Goal: Information Seeking & Learning: Check status

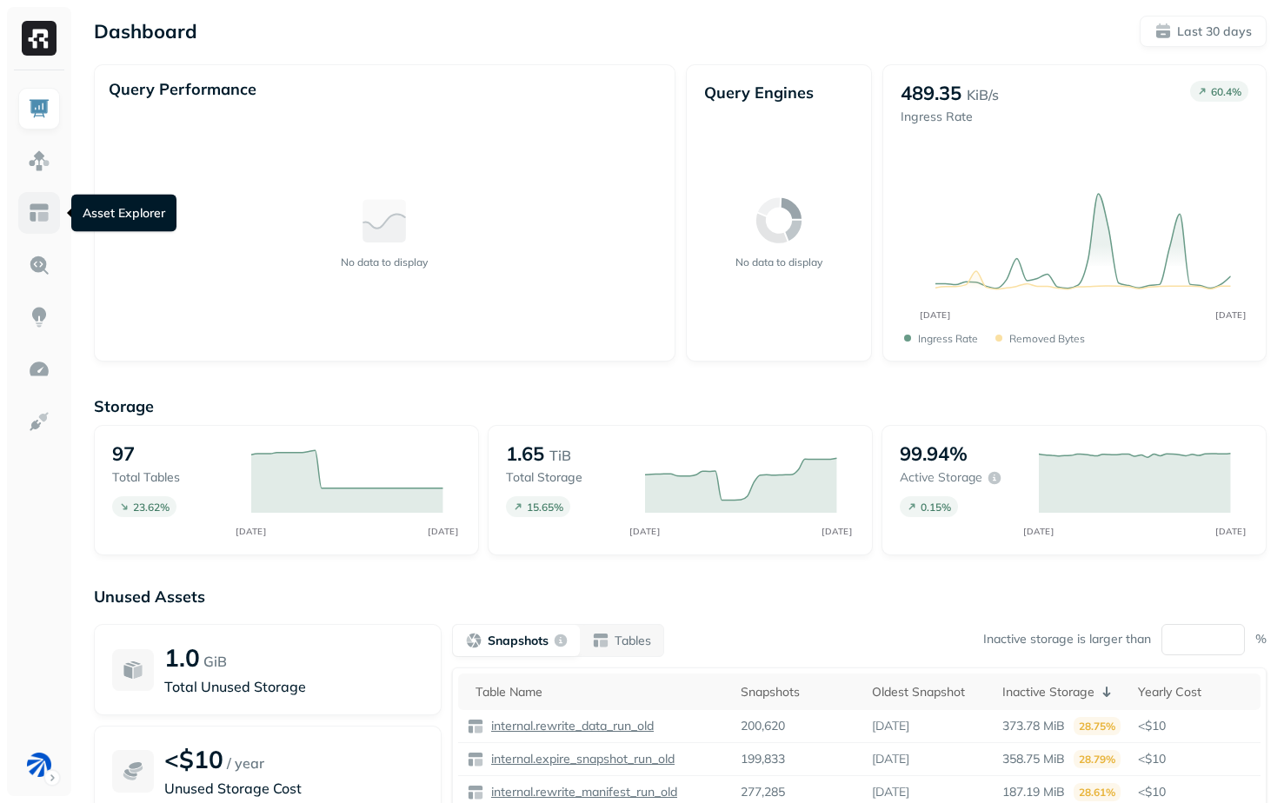
click at [38, 219] on img at bounding box center [39, 213] width 23 height 23
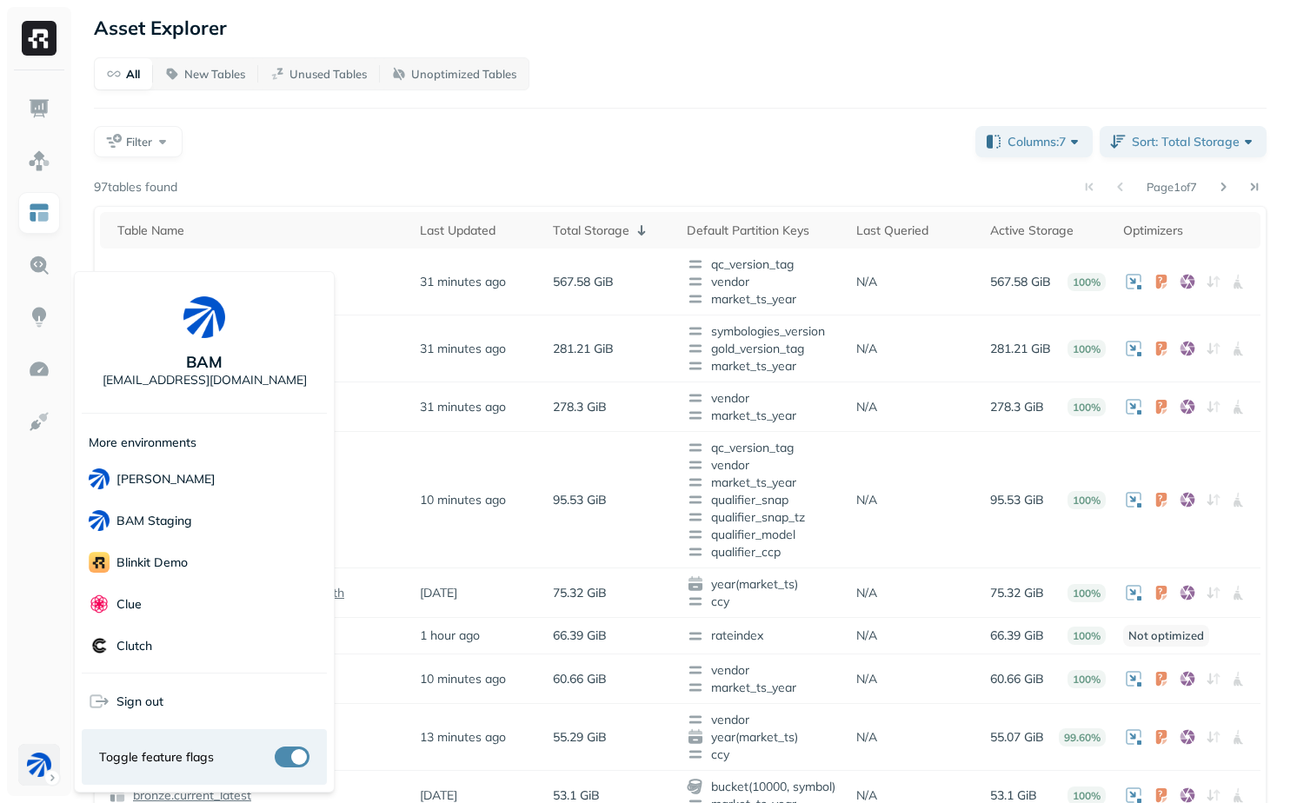
click at [34, 771] on html "Asset Explorer All New Tables Unused Tables Unoptimized Tables Filter Columns: …" at bounding box center [648, 639] width 1297 height 1279
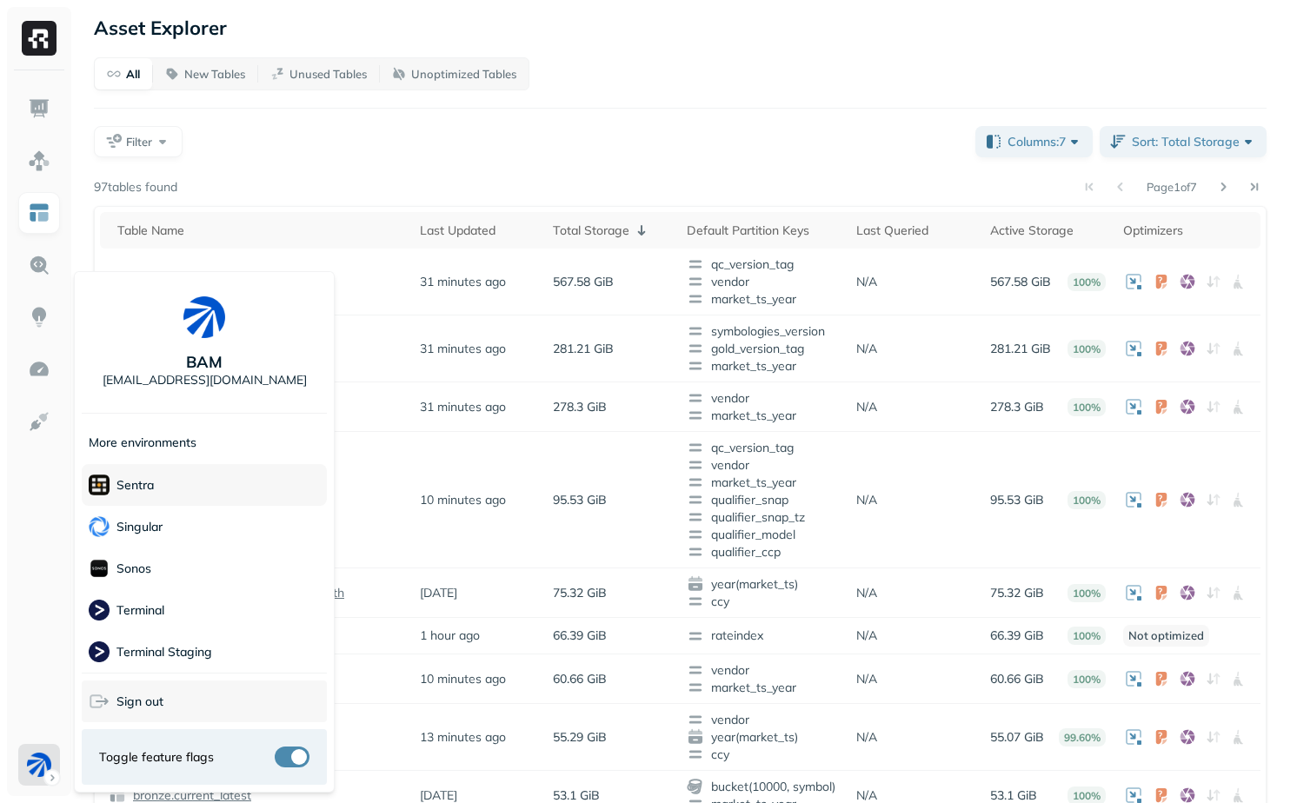
scroll to position [501, 0]
click at [424, 540] on html "Asset Explorer All New Tables Unused Tables Unoptimized Tables Filter Columns: …" at bounding box center [648, 639] width 1297 height 1279
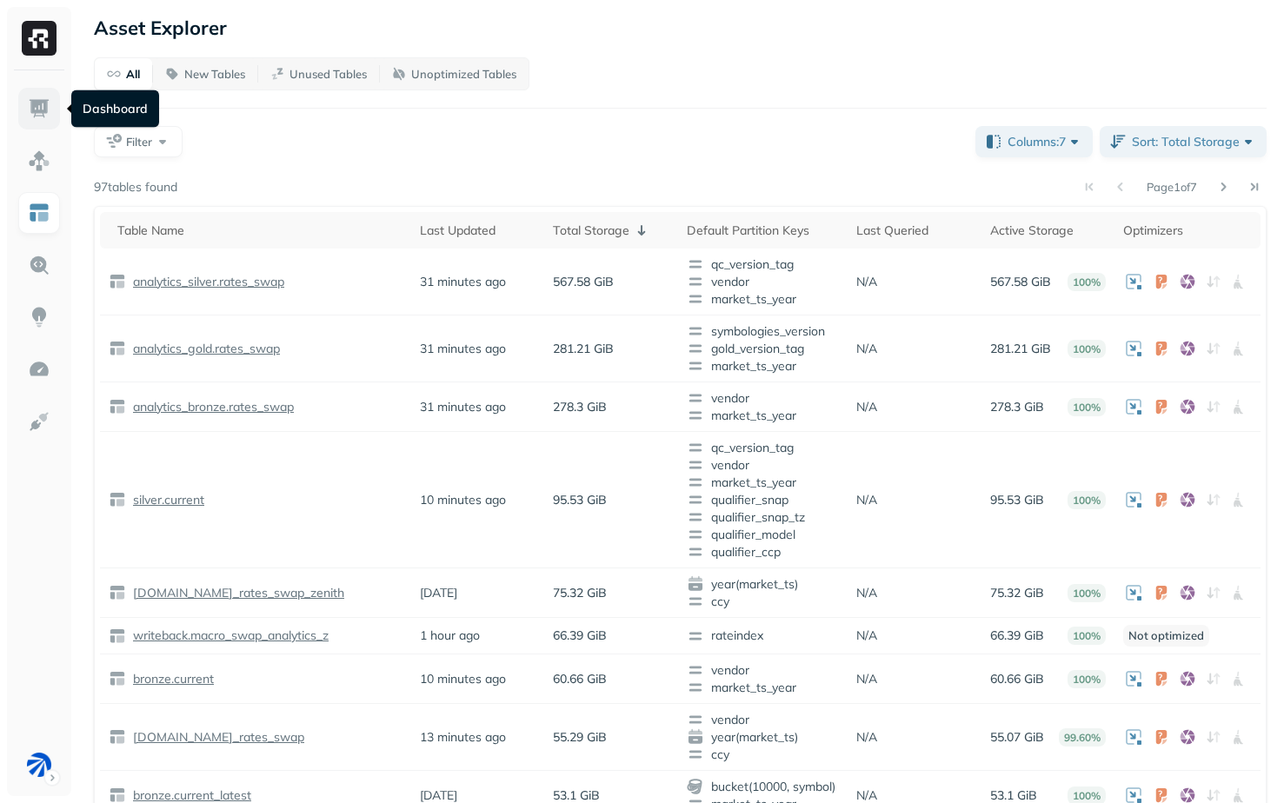
click at [29, 110] on img at bounding box center [39, 108] width 23 height 23
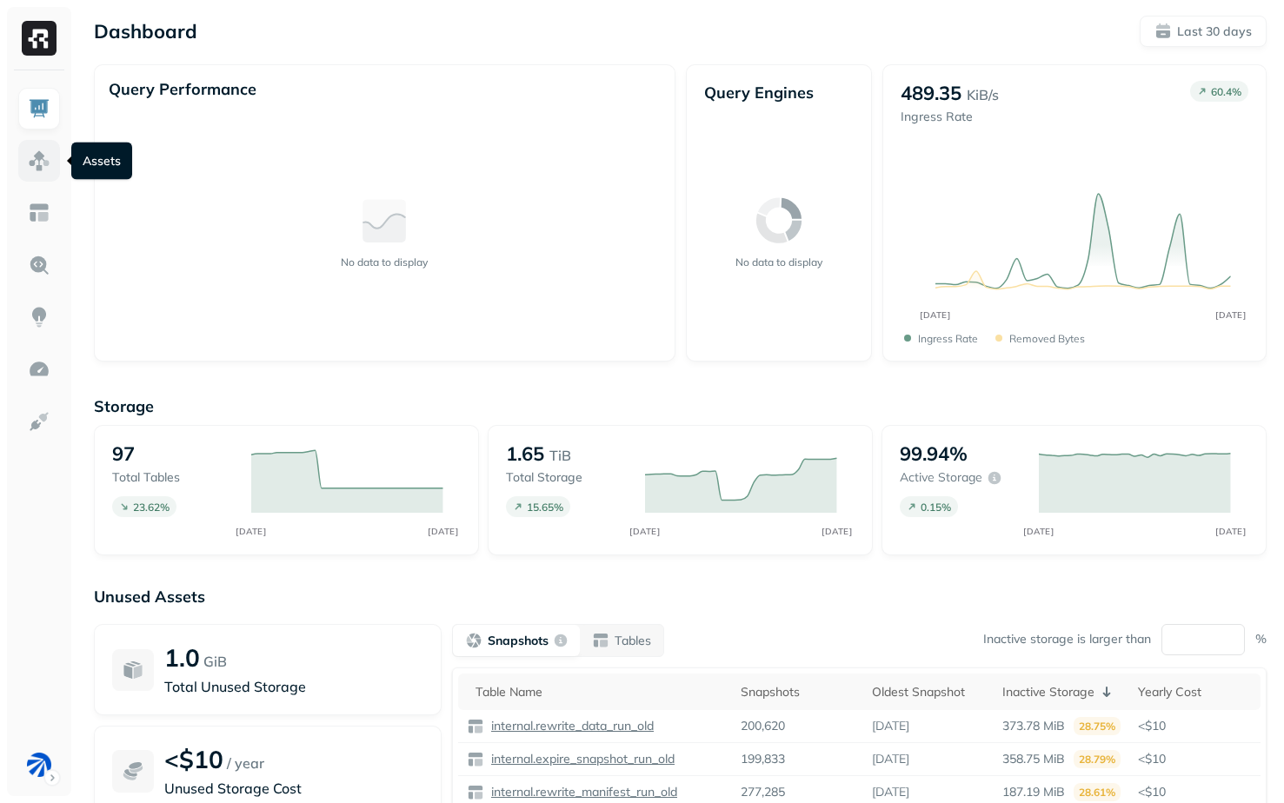
click at [36, 168] on img at bounding box center [39, 160] width 23 height 23
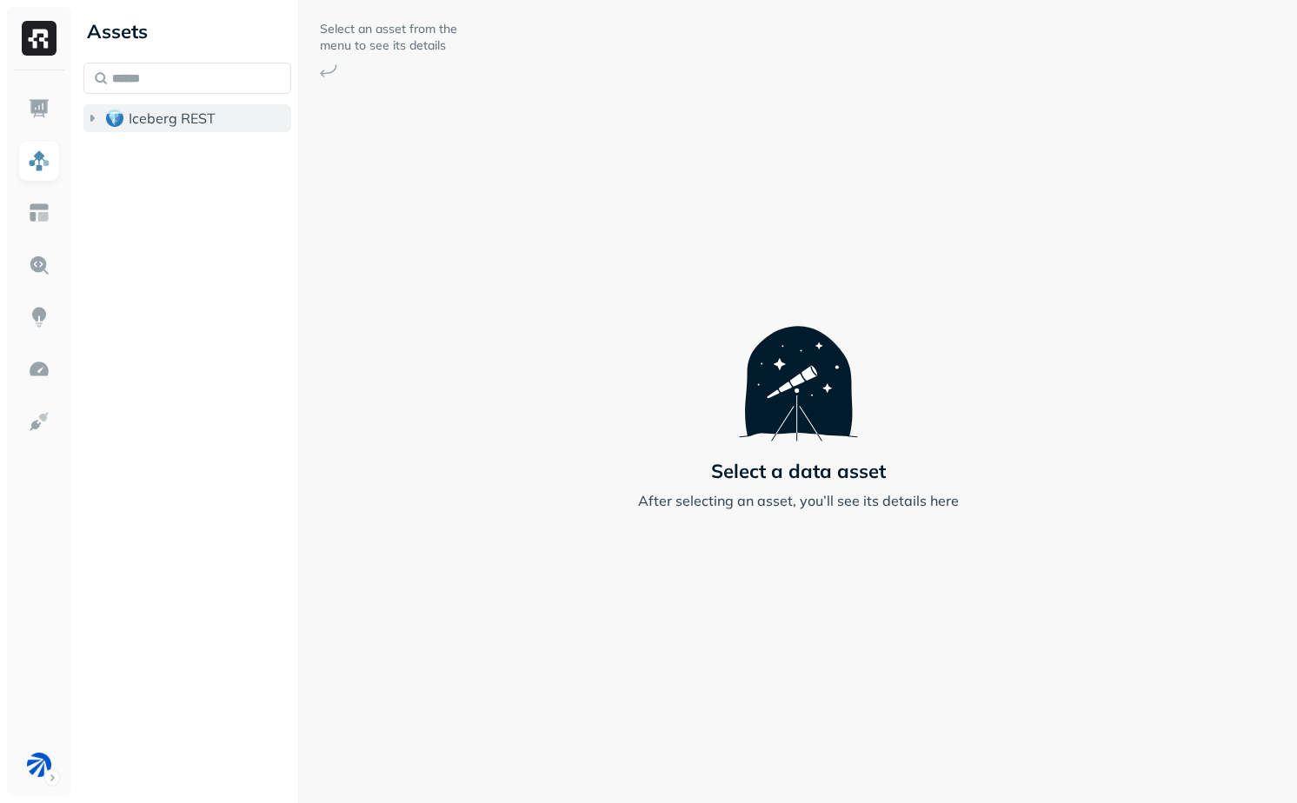
click at [182, 107] on button "Iceberg REST" at bounding box center [187, 118] width 208 height 28
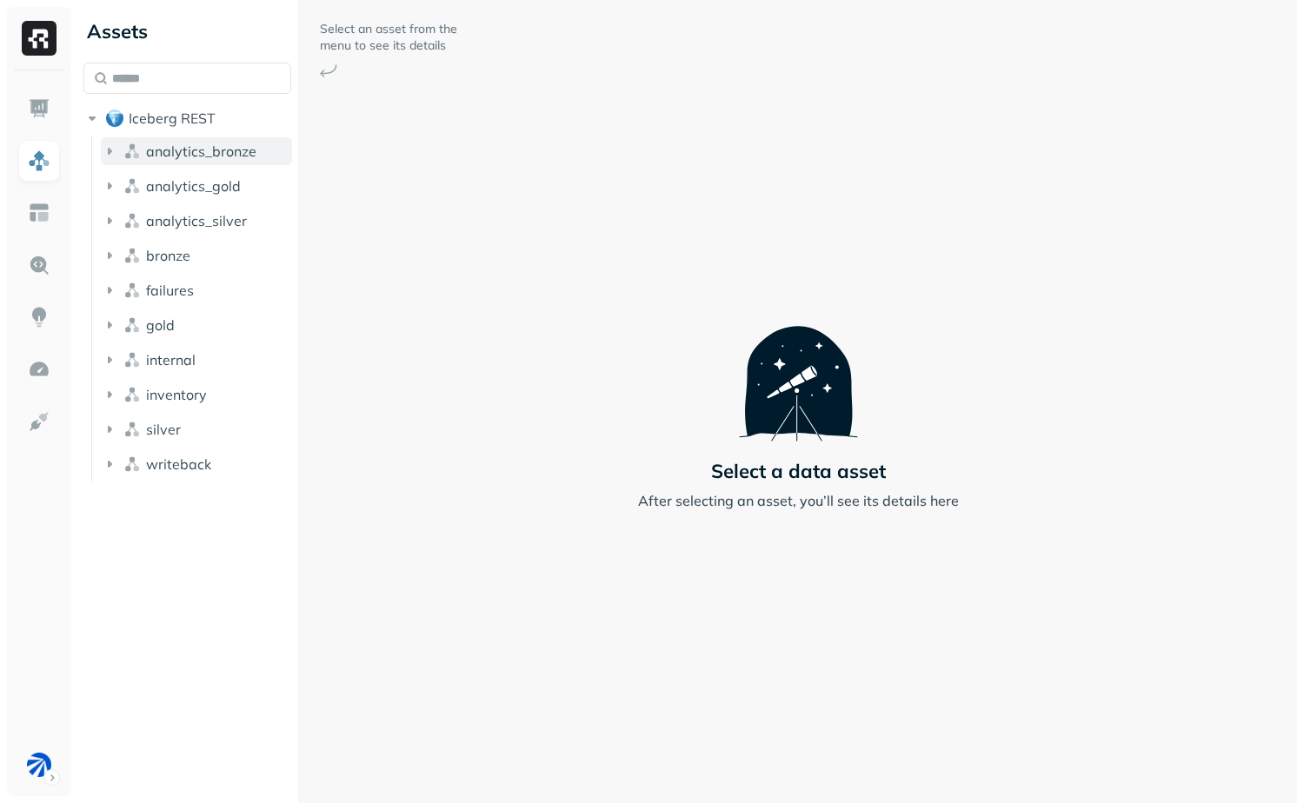
click at [182, 156] on span "analytics_bronze" at bounding box center [201, 151] width 110 height 17
click at [188, 190] on p "( 7 )" at bounding box center [196, 184] width 17 height 17
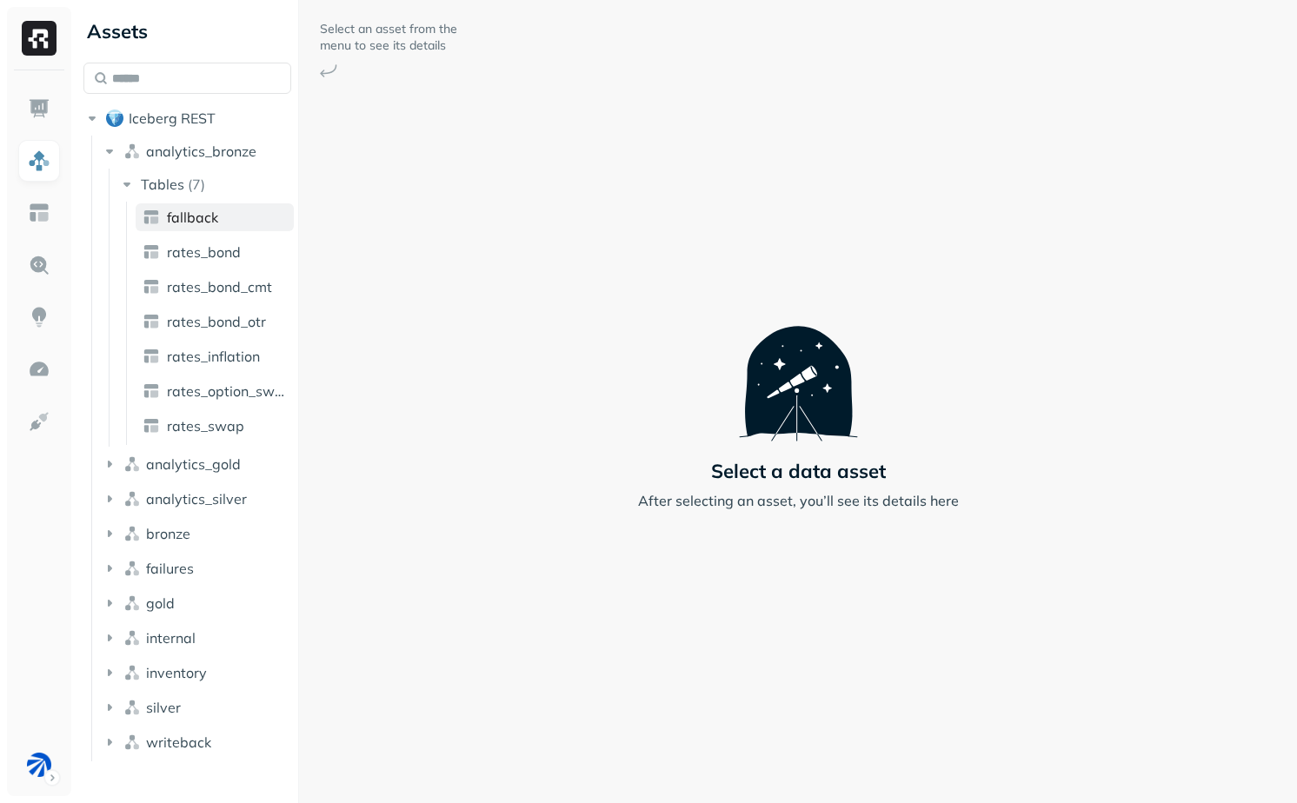
click at [213, 220] on span "fallback" at bounding box center [192, 217] width 51 height 17
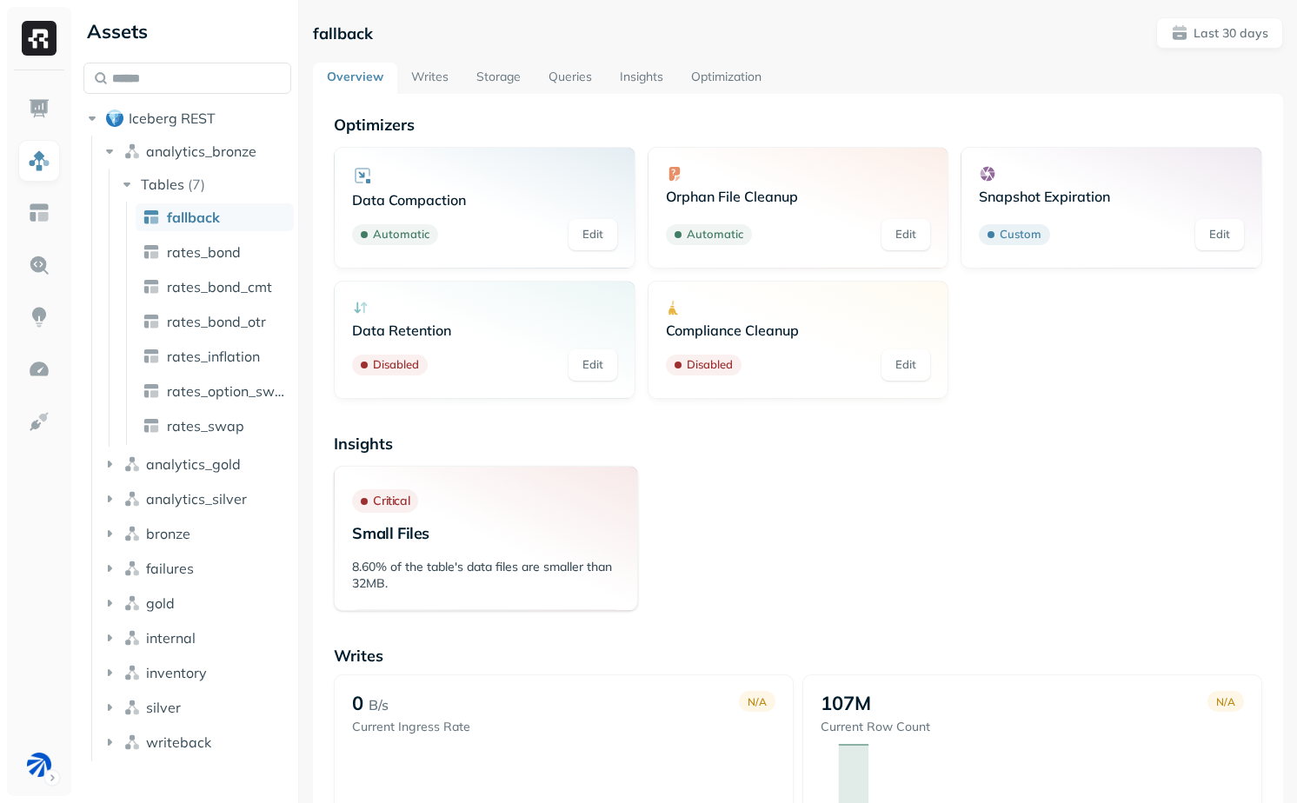
click at [432, 84] on link "Writes" at bounding box center [429, 78] width 65 height 31
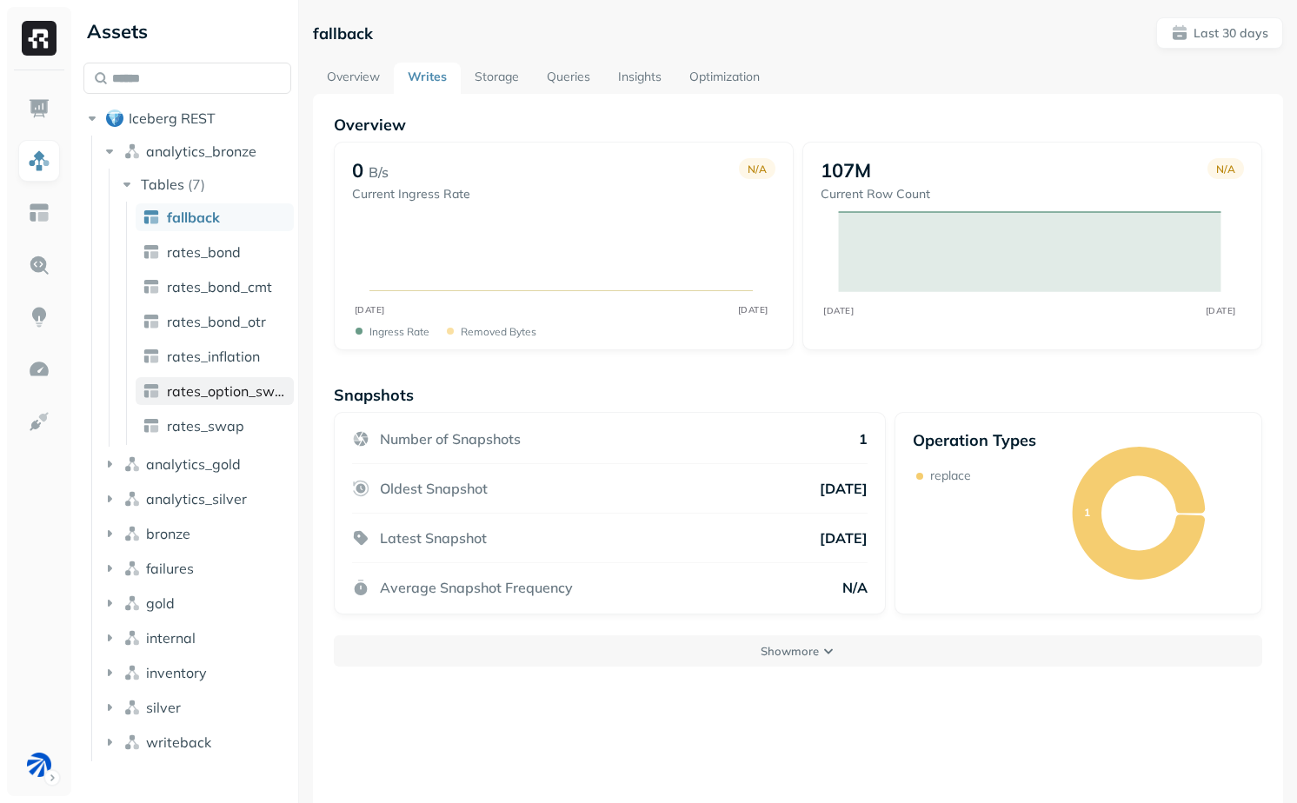
click at [223, 385] on span "rates_option_swap" at bounding box center [227, 390] width 120 height 17
click at [223, 434] on span "rates_swap" at bounding box center [205, 425] width 77 height 17
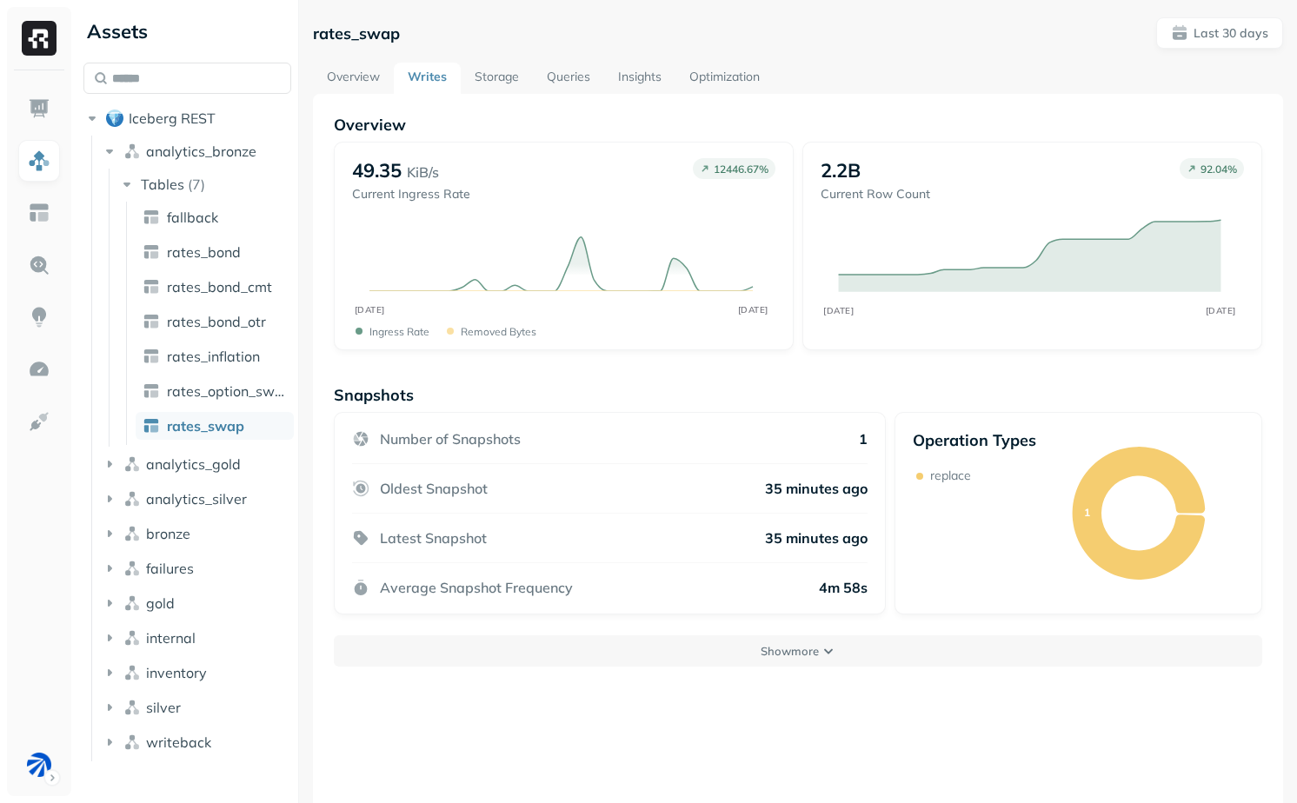
scroll to position [94, 0]
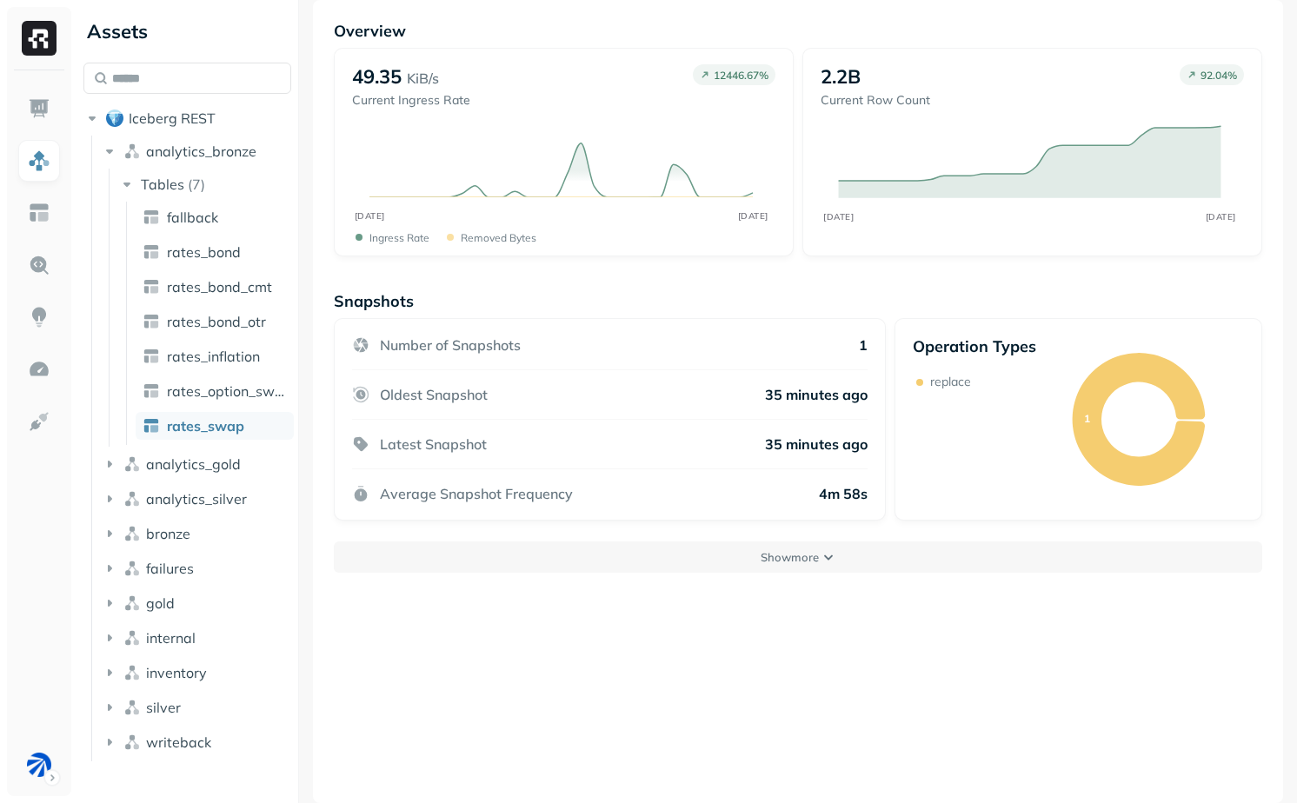
click at [718, 537] on div "Snapshots Number of Snapshots 1 Oldest Snapshot 35 minutes ago Latest Snapshot …" at bounding box center [798, 432] width 928 height 282
click at [718, 543] on button "Show more" at bounding box center [798, 556] width 928 height 31
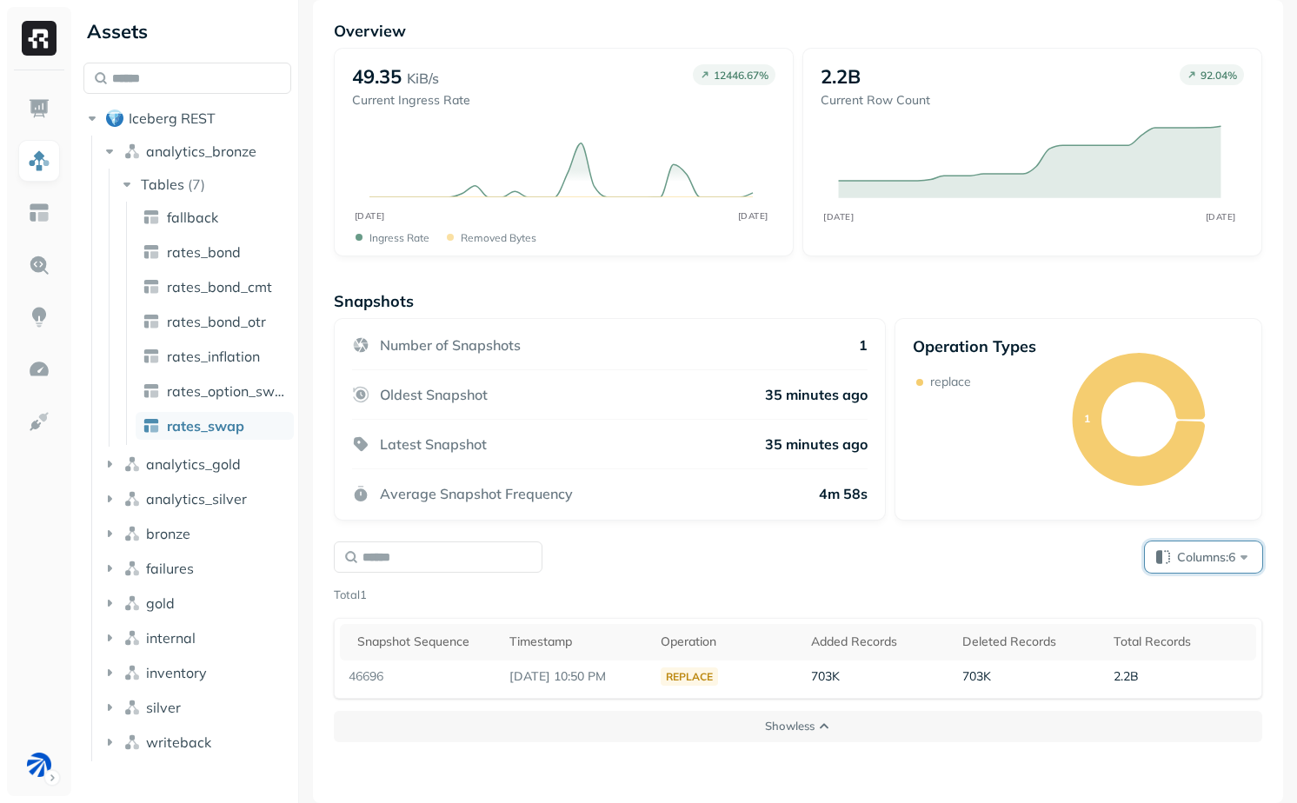
click at [1215, 554] on span "Columns: 6" at bounding box center [1215, 556] width 76 height 17
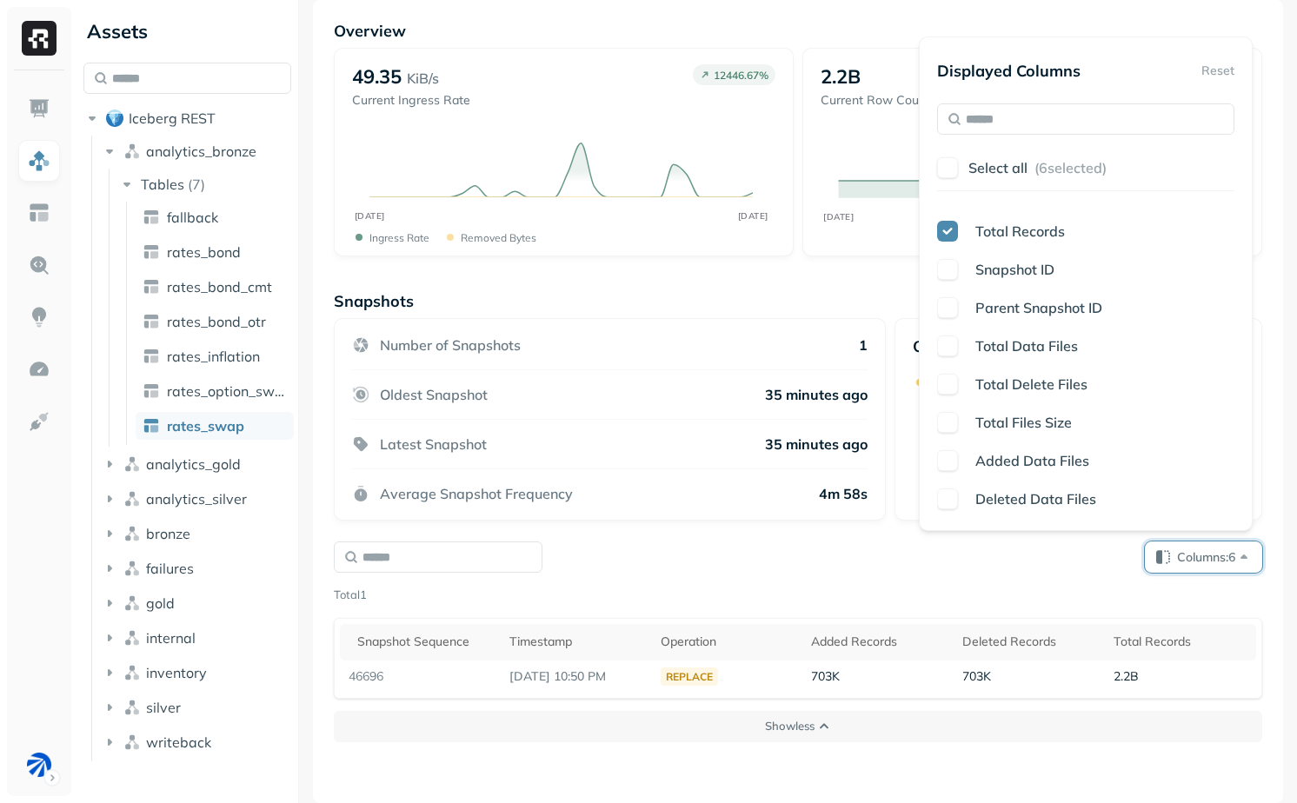
scroll to position [0, 0]
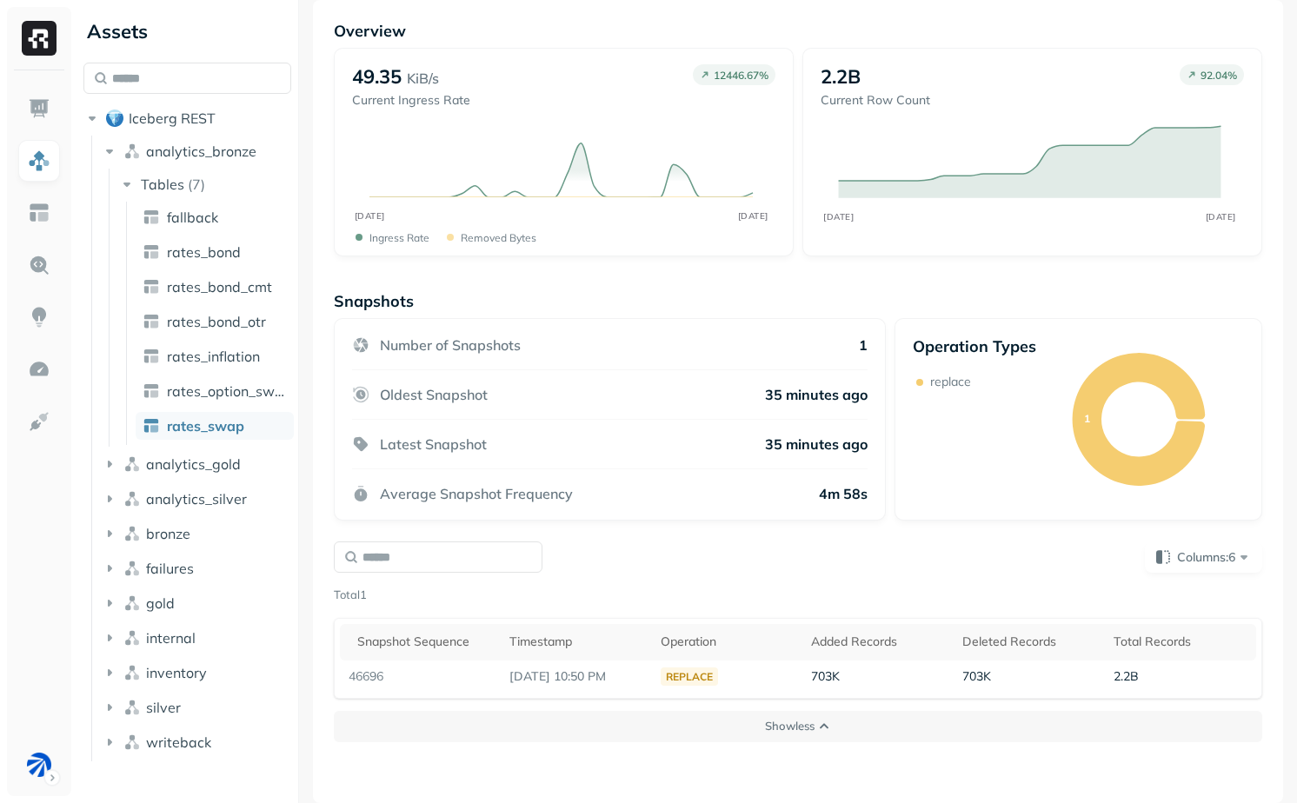
click at [904, 581] on div "Columns: 6 Total 1 Snapshot Sequence Timestamp Operation Added Records Deleted …" at bounding box center [798, 619] width 928 height 157
